Goal: Task Accomplishment & Management: Use online tool/utility

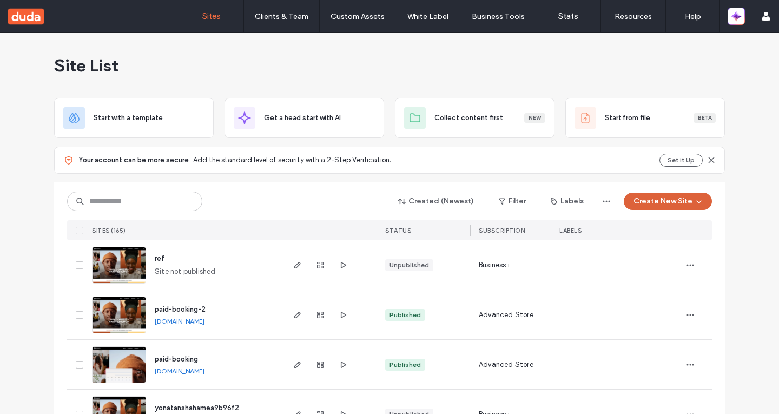
click at [635, 202] on button "Create New Site" at bounding box center [668, 201] width 88 height 17
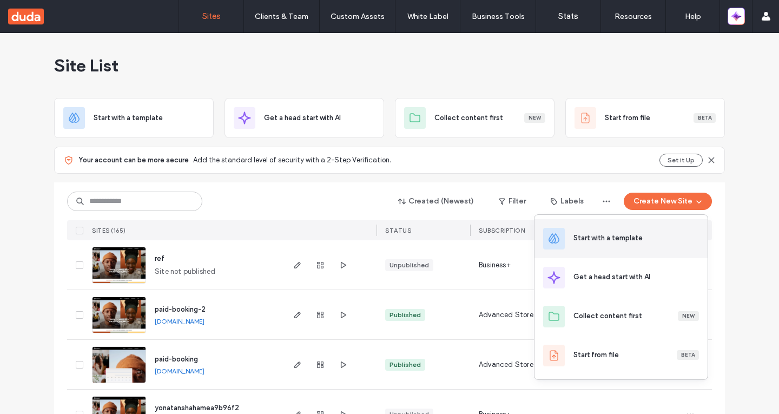
click at [635, 230] on div "Start with a template" at bounding box center [621, 238] width 173 height 39
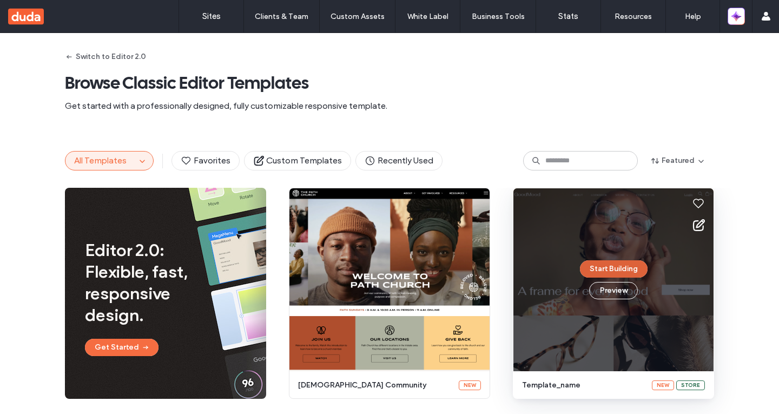
click at [597, 268] on button "Start Building" at bounding box center [614, 268] width 68 height 17
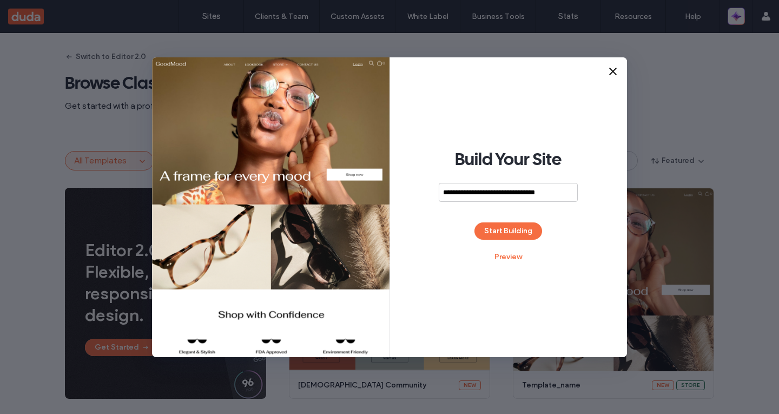
type input "**********"
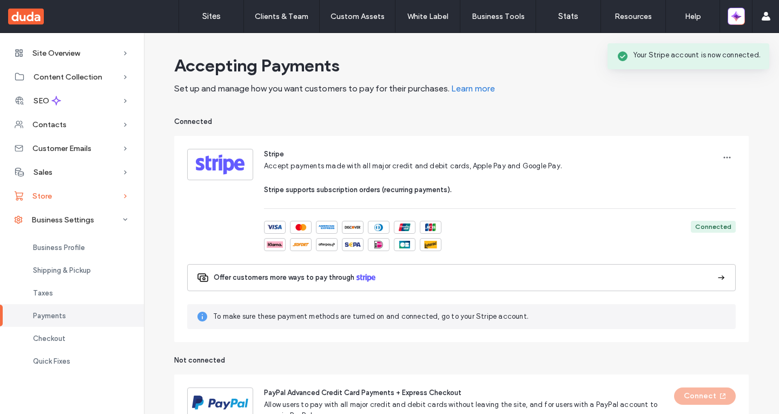
click at [44, 205] on div "Store" at bounding box center [72, 196] width 144 height 24
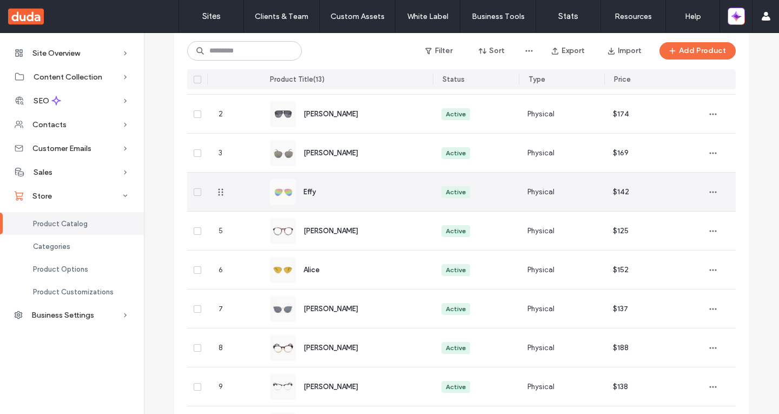
scroll to position [325, 0]
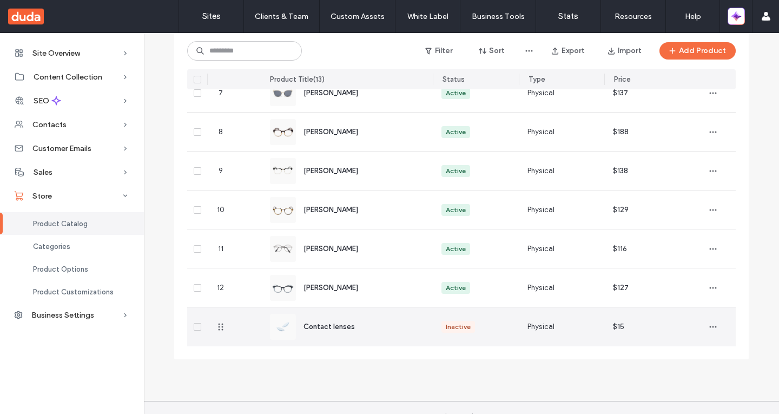
click at [364, 333] on div "Contact lenses" at bounding box center [347, 326] width 154 height 39
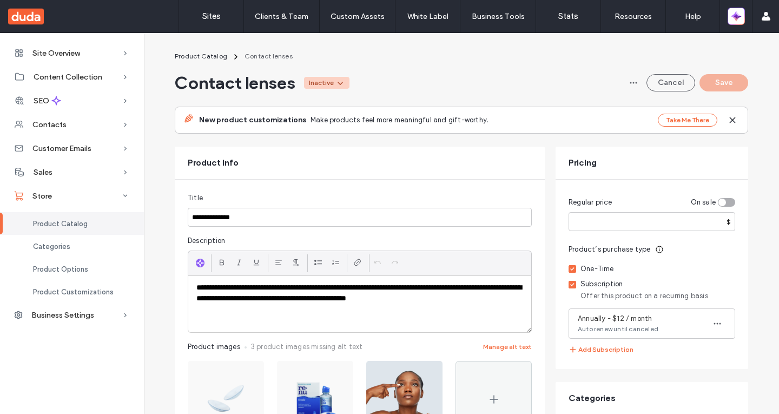
click at [313, 82] on div "Inactive" at bounding box center [321, 83] width 25 height 10
click at [313, 101] on div "Active" at bounding box center [298, 108] width 96 height 21
click at [737, 88] on button "Save" at bounding box center [724, 82] width 49 height 17
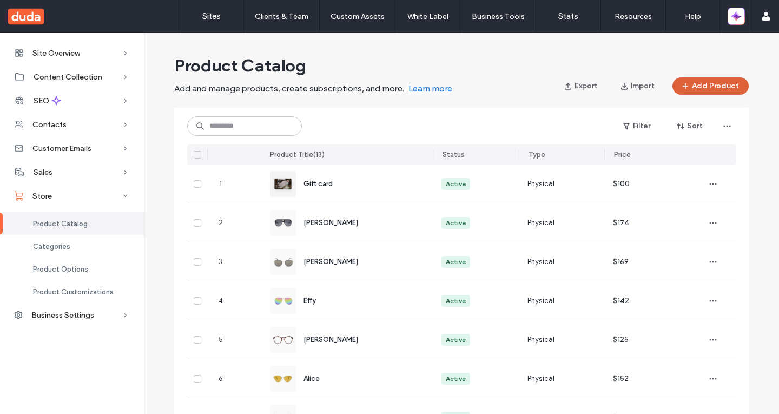
click at [693, 84] on button "Add Product" at bounding box center [711, 85] width 76 height 17
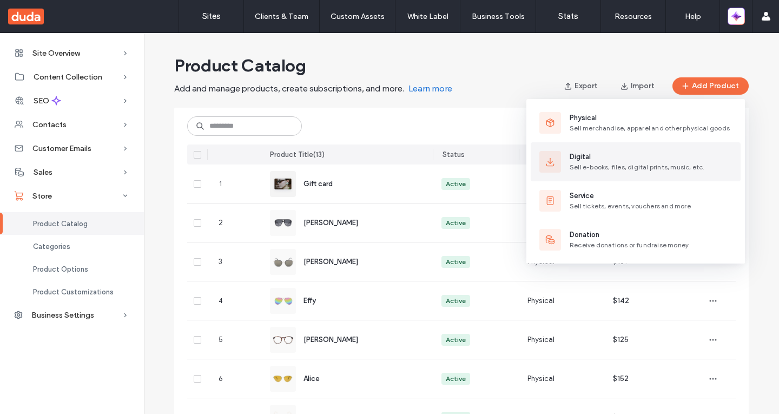
click at [593, 167] on span "Sell e-books, files, digital prints, music, etc." at bounding box center [637, 167] width 135 height 8
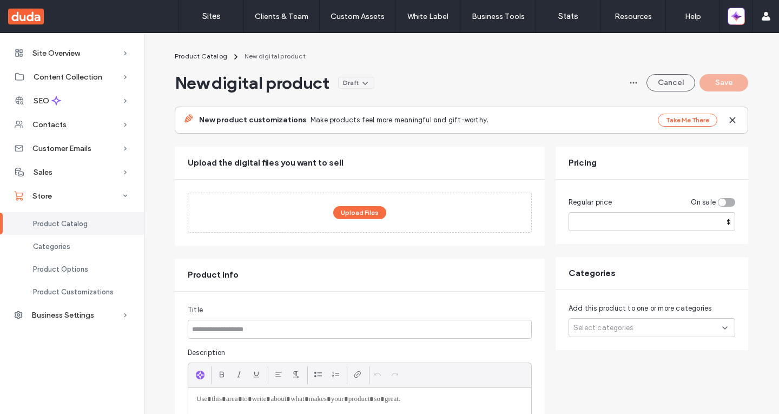
click at [228, 336] on input at bounding box center [360, 329] width 344 height 19
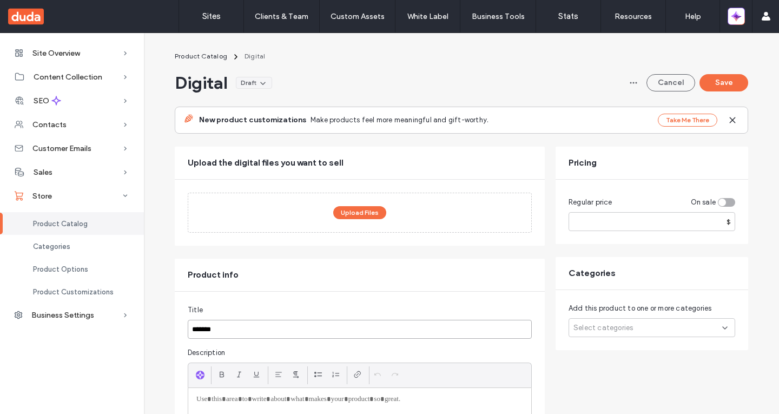
type input "*******"
click at [617, 224] on input "number" at bounding box center [652, 221] width 167 height 19
type input "*"
click at [726, 85] on button "Save" at bounding box center [724, 82] width 49 height 17
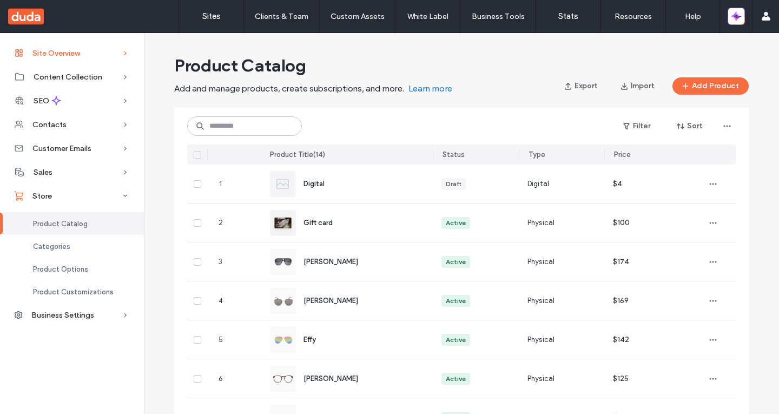
click at [74, 56] on span "Site Overview" at bounding box center [56, 53] width 48 height 9
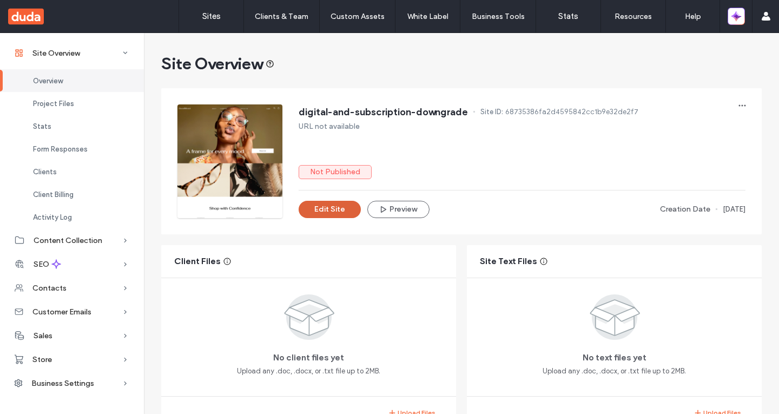
click at [331, 215] on button "Edit Site" at bounding box center [330, 209] width 62 height 17
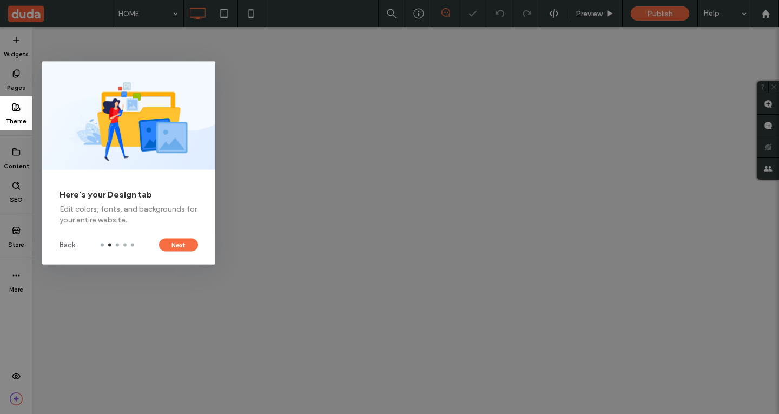
click at [177, 256] on div "Back Next" at bounding box center [128, 244] width 173 height 39
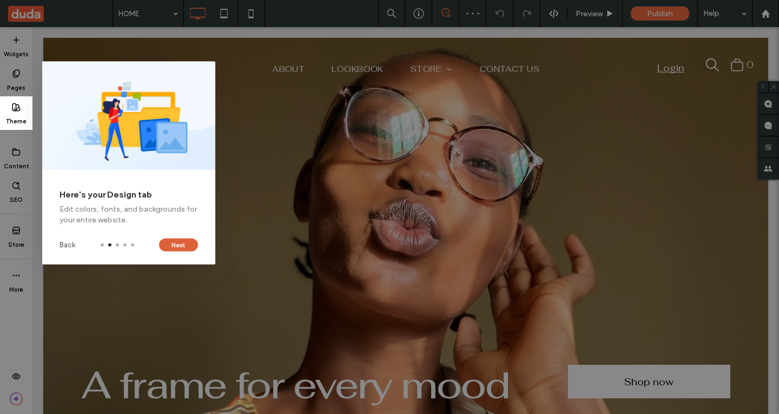
click at [176, 248] on button "Next" at bounding box center [178, 244] width 39 height 13
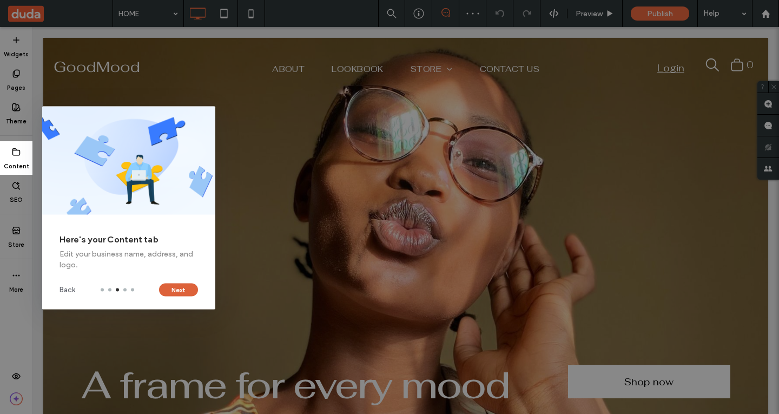
click at [180, 288] on button "Next" at bounding box center [178, 289] width 39 height 13
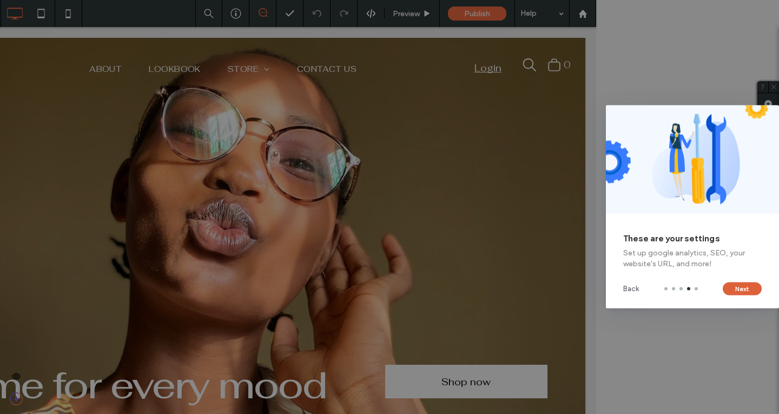
click at [743, 289] on button "Next" at bounding box center [742, 288] width 39 height 13
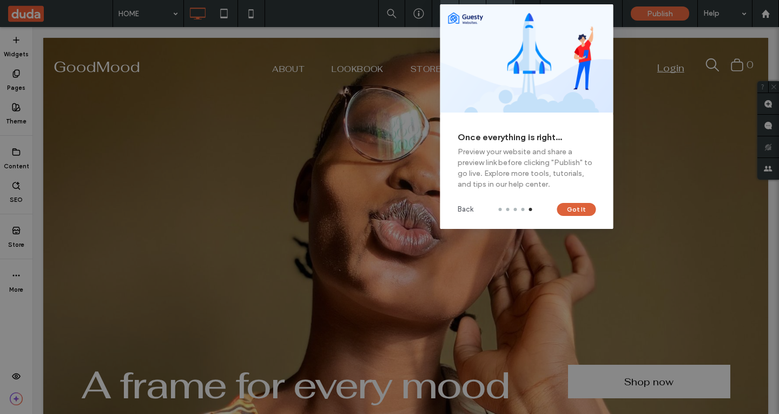
click at [585, 206] on button "Got It" at bounding box center [576, 209] width 39 height 13
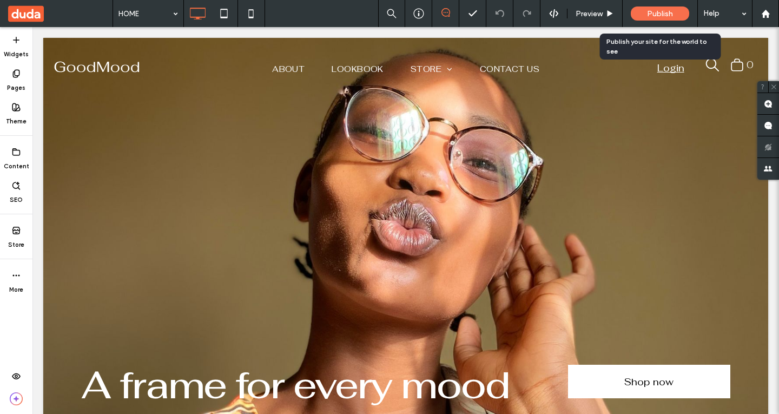
click at [665, 21] on div "Publish" at bounding box center [660, 13] width 58 height 27
click at [666, 14] on span "Publish" at bounding box center [660, 13] width 26 height 9
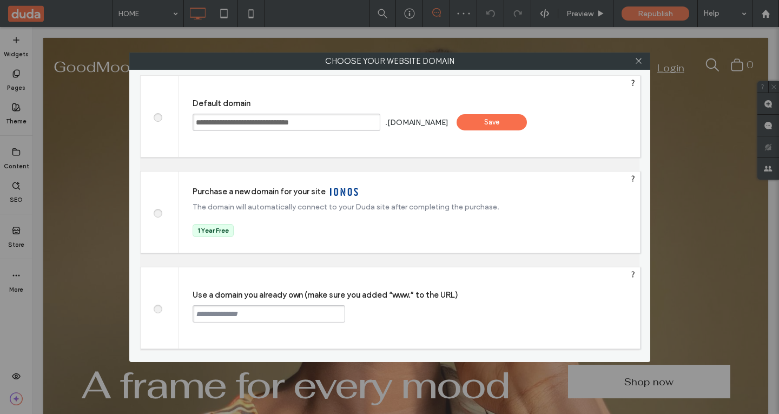
click at [486, 128] on div "Save" at bounding box center [492, 122] width 70 height 16
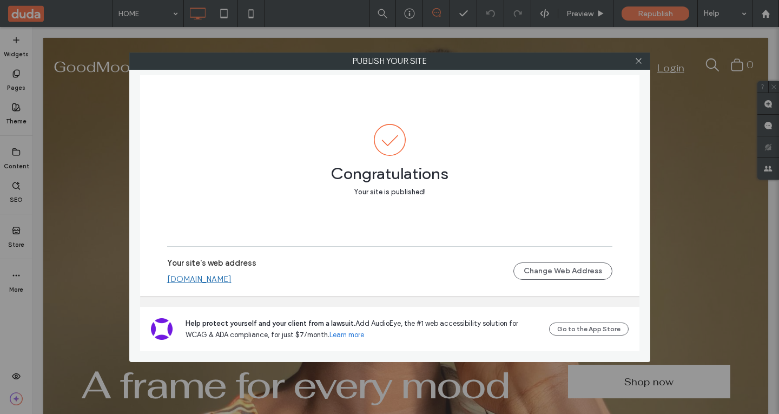
click at [232, 279] on link "[DOMAIN_NAME]" at bounding box center [199, 279] width 64 height 10
click at [639, 57] on icon at bounding box center [639, 61] width 8 height 8
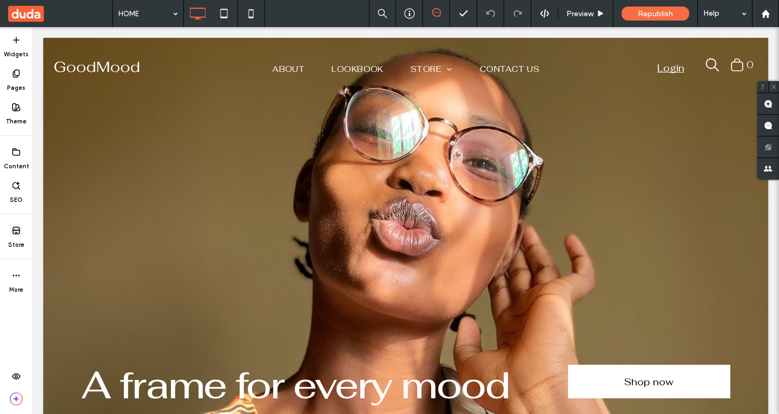
click at [17, 231] on icon at bounding box center [16, 230] width 9 height 9
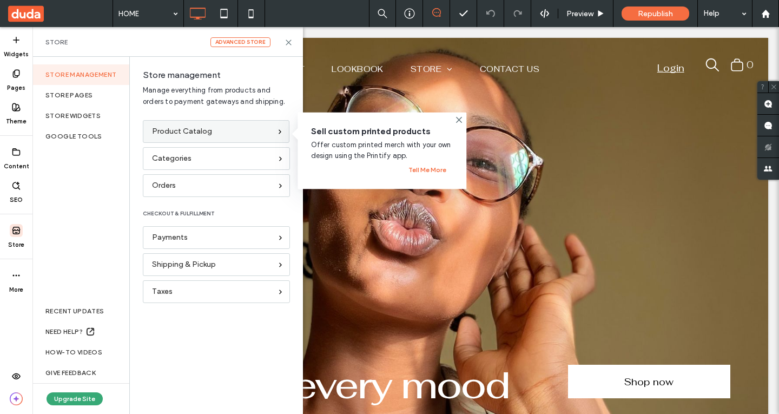
click at [200, 132] on span "Product Catalog" at bounding box center [182, 132] width 60 height 12
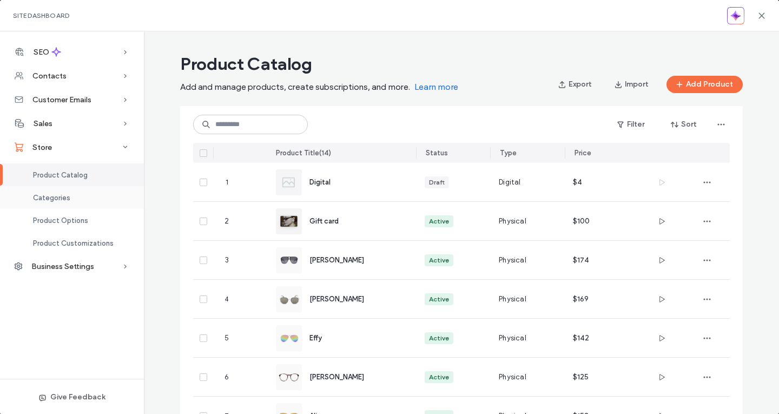
click at [68, 191] on div "Categories" at bounding box center [72, 197] width 144 height 23
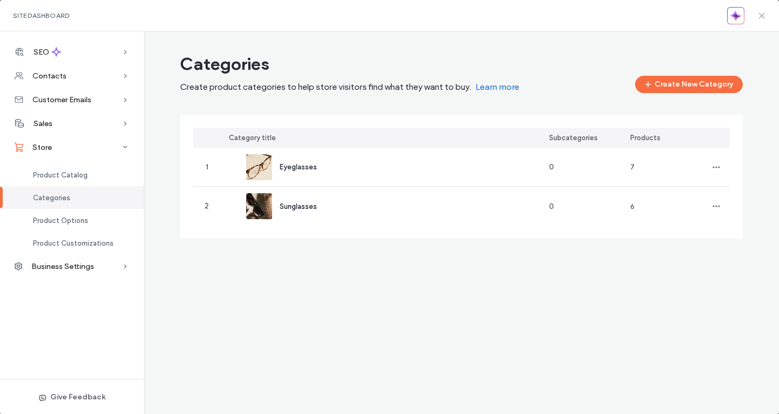
click at [765, 25] on span at bounding box center [762, 15] width 9 height 31
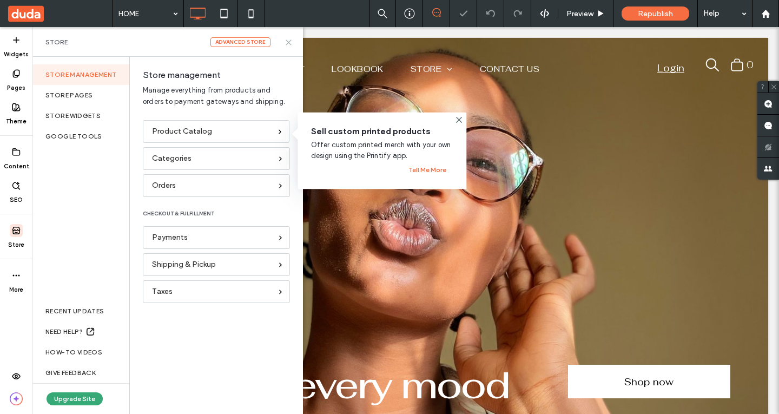
click at [292, 42] on icon at bounding box center [289, 42] width 8 height 8
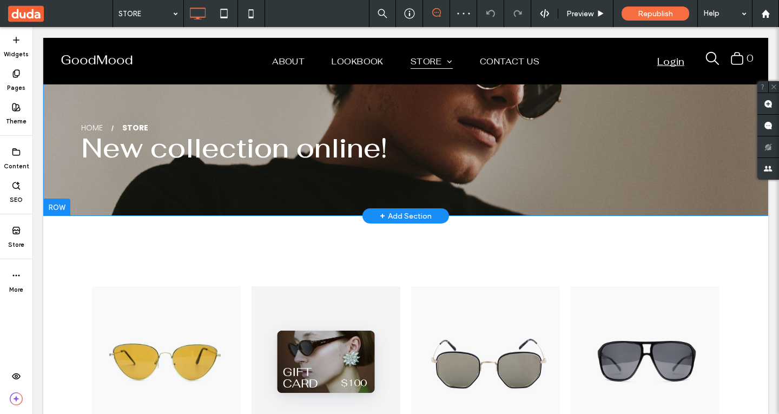
scroll to position [108, 0]
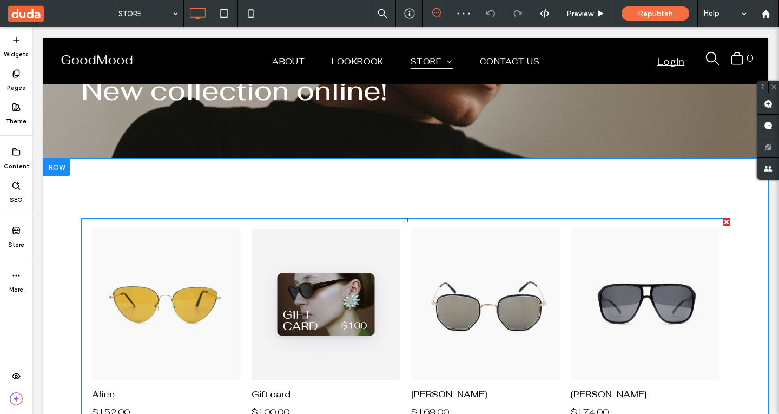
click at [387, 284] on link at bounding box center [326, 305] width 149 height 152
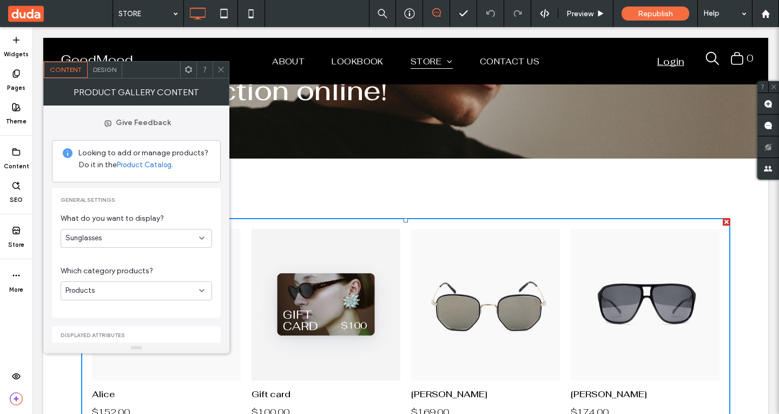
click at [173, 242] on div "Sunglasses" at bounding box center [132, 238] width 134 height 11
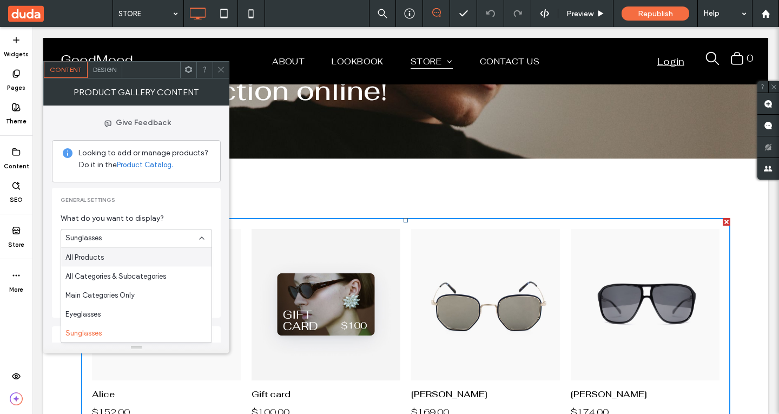
click at [139, 253] on div "All Products" at bounding box center [136, 257] width 150 height 19
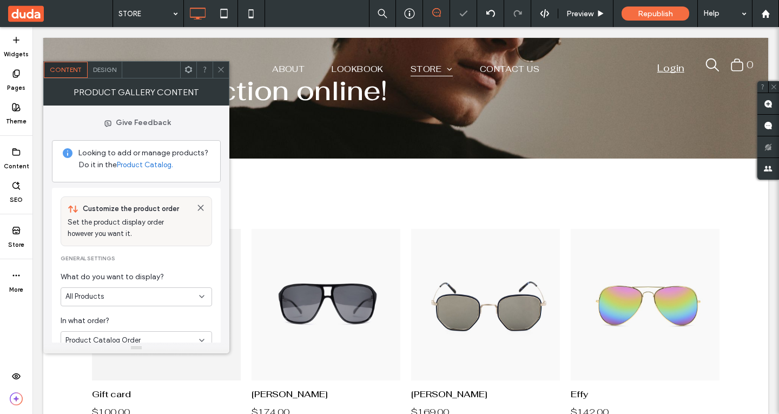
click at [222, 75] on span at bounding box center [221, 70] width 8 height 16
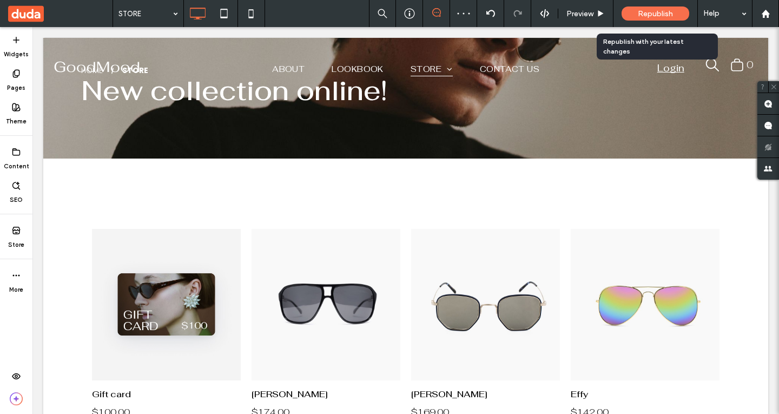
click at [657, 11] on span "Republish" at bounding box center [655, 13] width 35 height 9
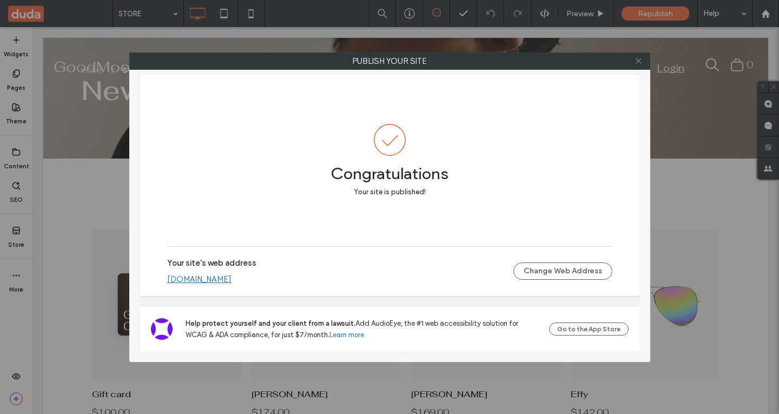
click at [640, 59] on use at bounding box center [638, 60] width 5 height 5
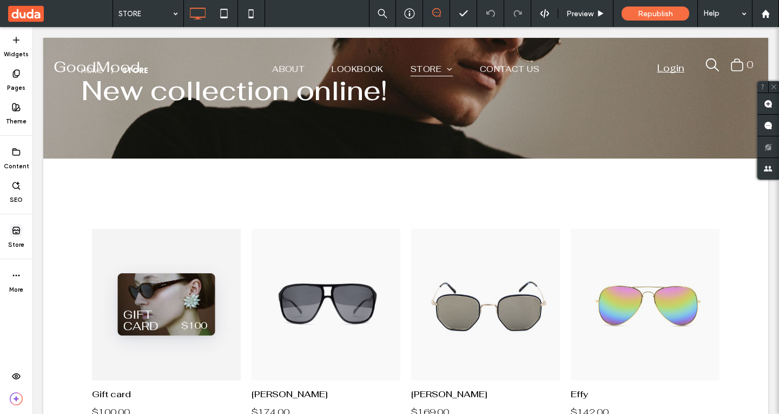
click at [22, 232] on span at bounding box center [16, 230] width 13 height 13
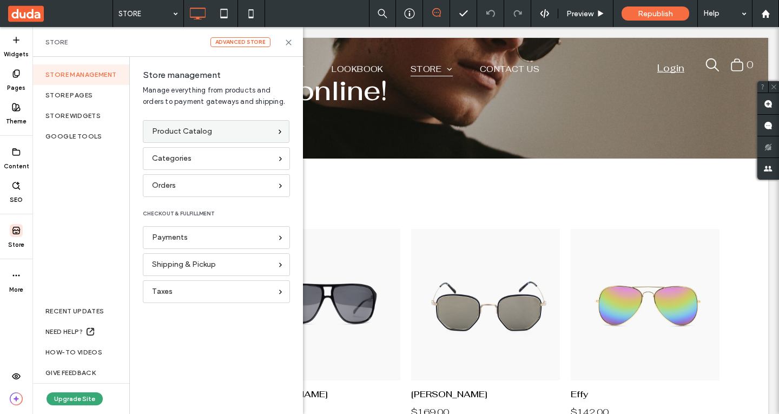
click at [190, 135] on span "Product Catalog" at bounding box center [182, 132] width 60 height 12
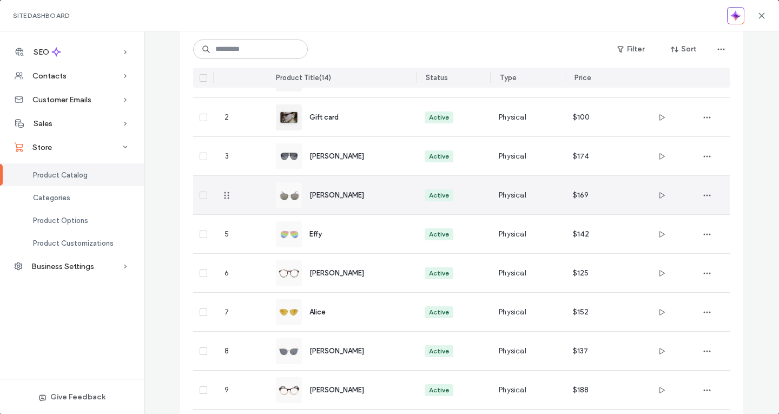
scroll to position [0, 0]
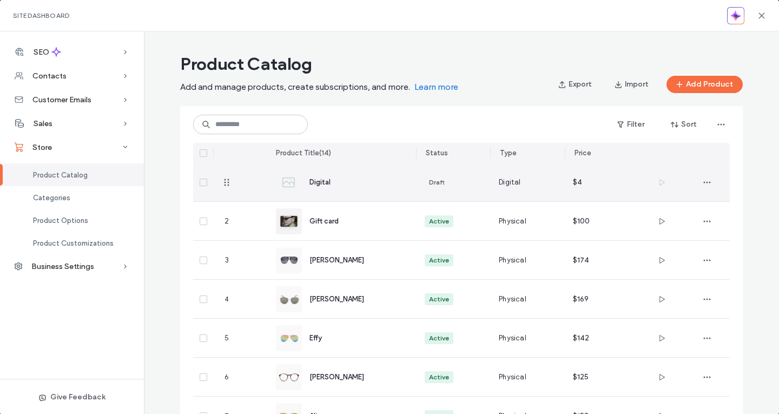
click at [361, 181] on div "Digital" at bounding box center [354, 181] width 89 height 11
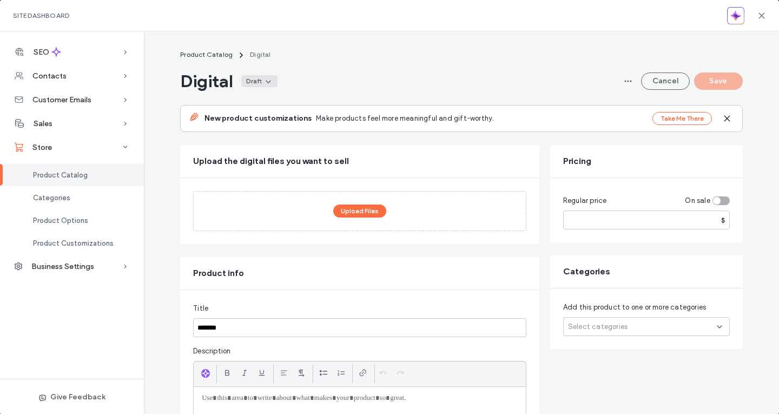
click at [266, 80] on icon at bounding box center [268, 81] width 9 height 9
click at [260, 107] on div "Active" at bounding box center [229, 107] width 96 height 21
click at [707, 84] on button "Save" at bounding box center [718, 81] width 49 height 17
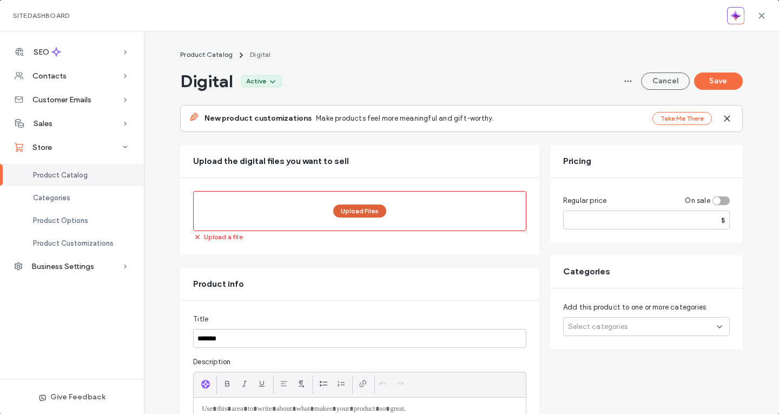
click at [365, 211] on button "Upload Files" at bounding box center [359, 211] width 53 height 13
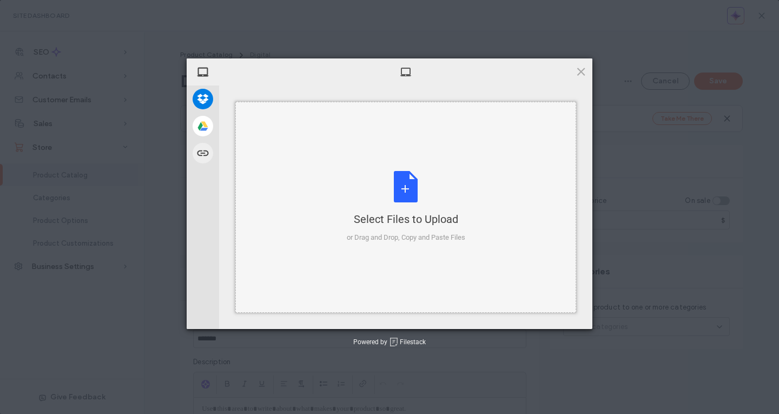
click at [411, 199] on div "Select Files to Upload or Drag and Drop, Copy and Paste Files" at bounding box center [406, 207] width 119 height 72
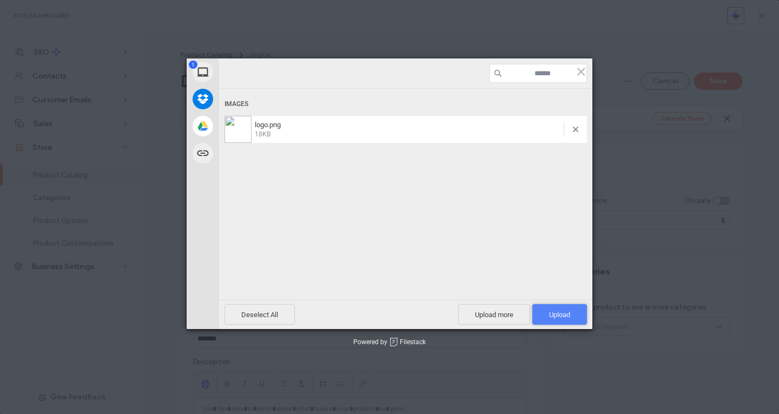
click at [552, 319] on span "Upload 1" at bounding box center [559, 314] width 55 height 21
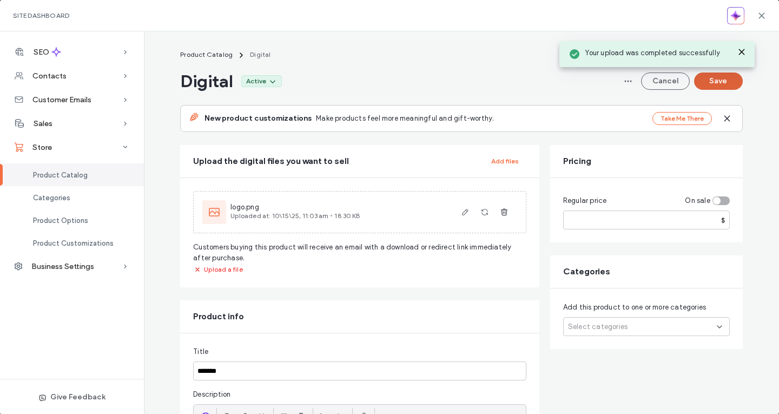
click at [704, 83] on button "Save" at bounding box center [718, 81] width 49 height 17
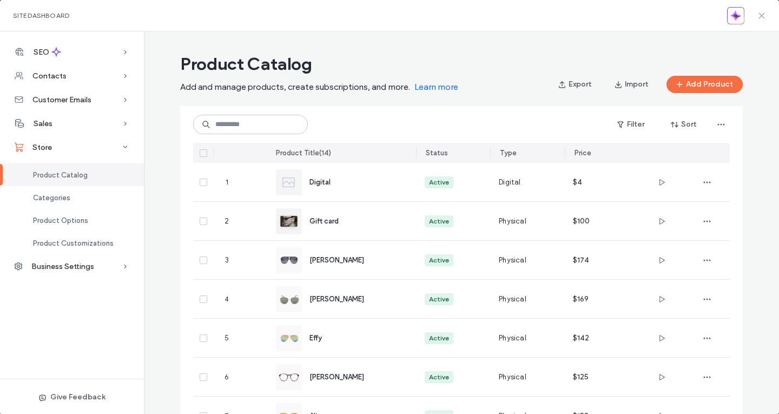
click at [760, 16] on icon at bounding box center [762, 15] width 9 height 9
